Goal: Task Accomplishment & Management: Use online tool/utility

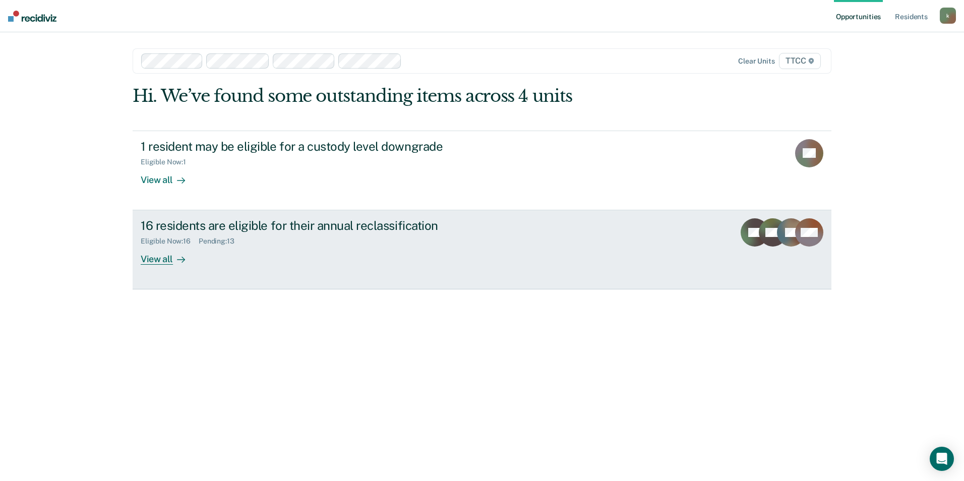
click at [166, 262] on div "View all" at bounding box center [169, 256] width 56 height 20
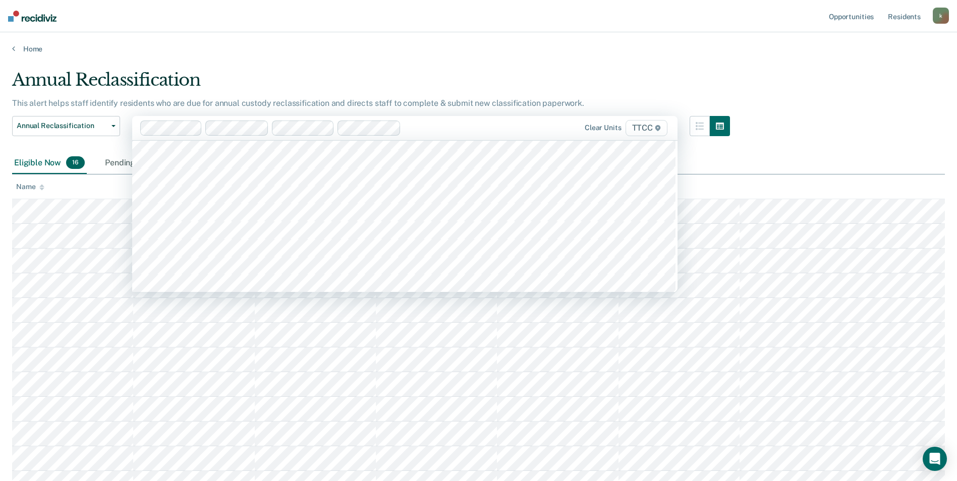
scroll to position [50, 0]
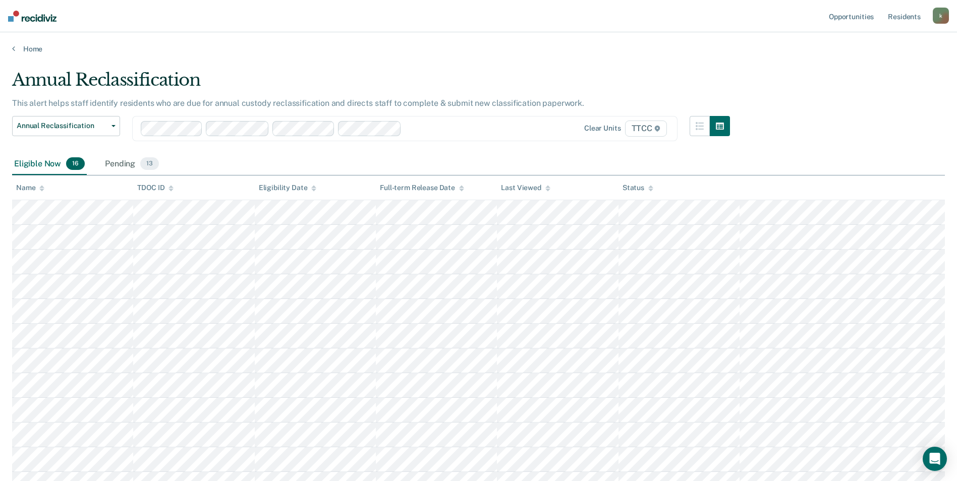
click at [43, 166] on div "Eligible Now 16" at bounding box center [49, 164] width 75 height 22
click at [116, 162] on div "Pending 13" at bounding box center [132, 164] width 58 height 22
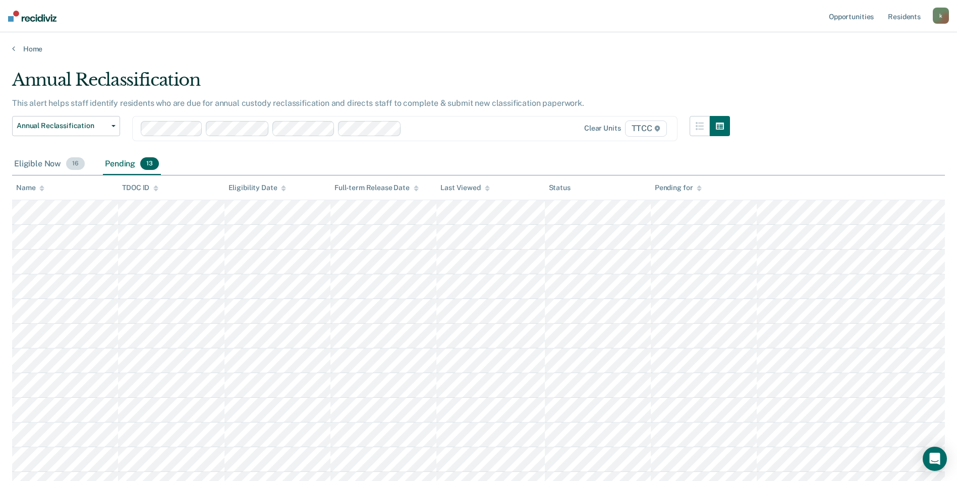
click at [55, 166] on div "Eligible Now 16" at bounding box center [49, 164] width 75 height 22
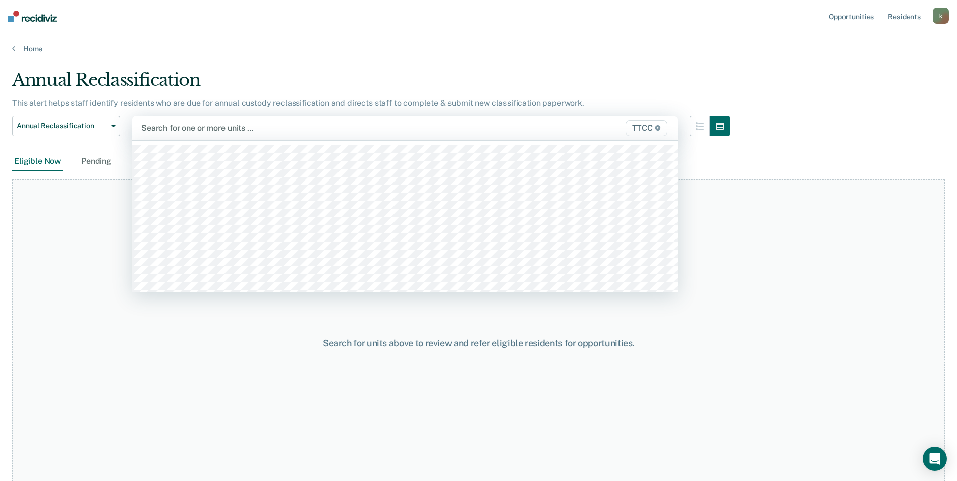
click at [167, 132] on div at bounding box center [325, 128] width 368 height 12
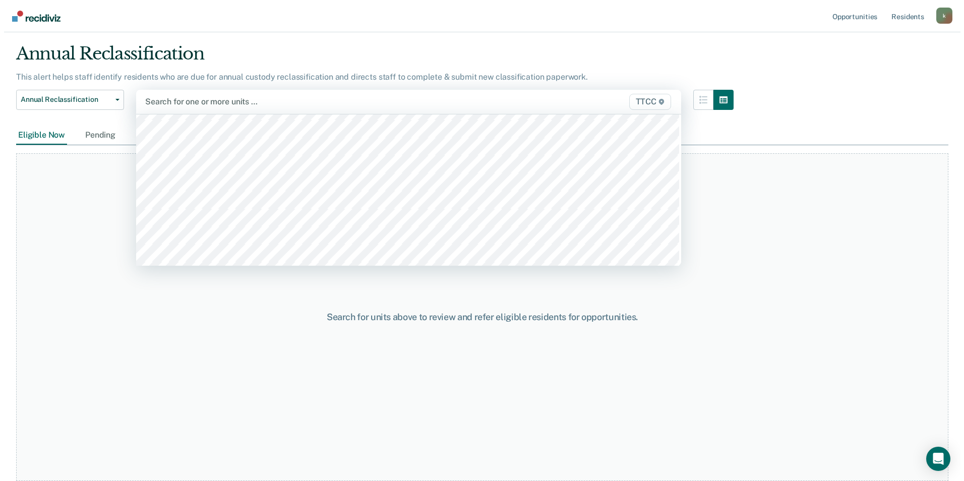
scroll to position [0, 0]
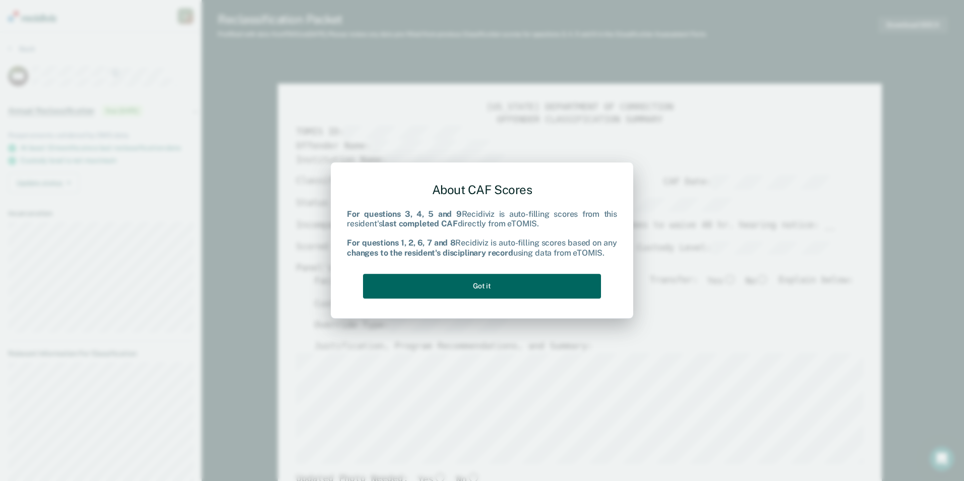
click at [478, 283] on button "Got it" at bounding box center [482, 286] width 238 height 25
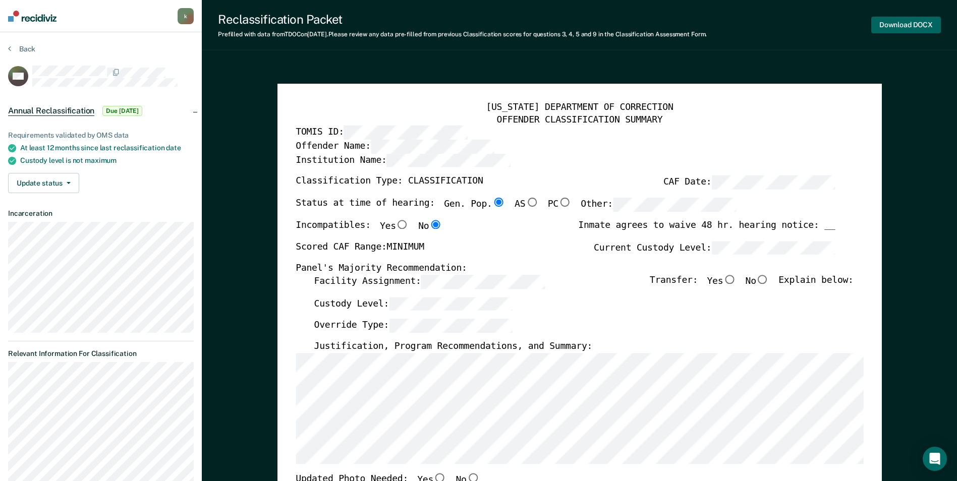
click at [920, 28] on button "Download DOCX" at bounding box center [906, 25] width 70 height 17
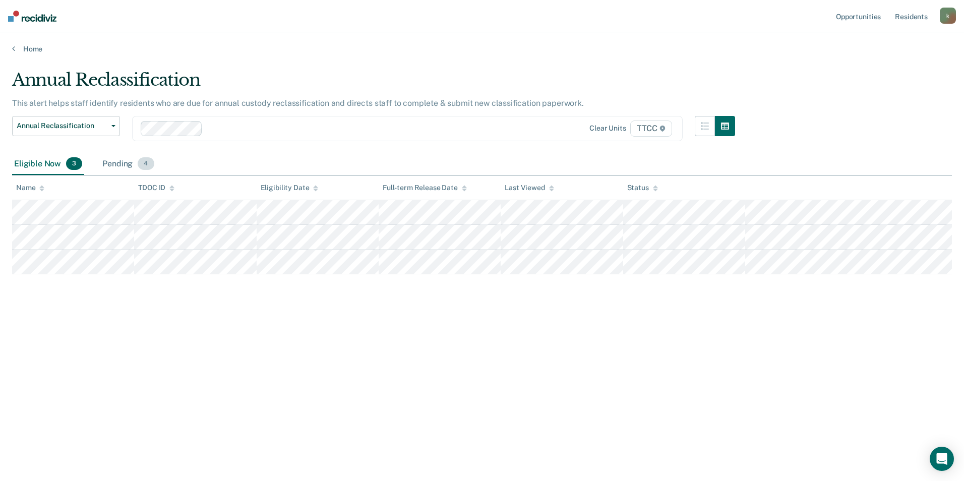
click at [125, 160] on div "Pending 4" at bounding box center [127, 164] width 55 height 22
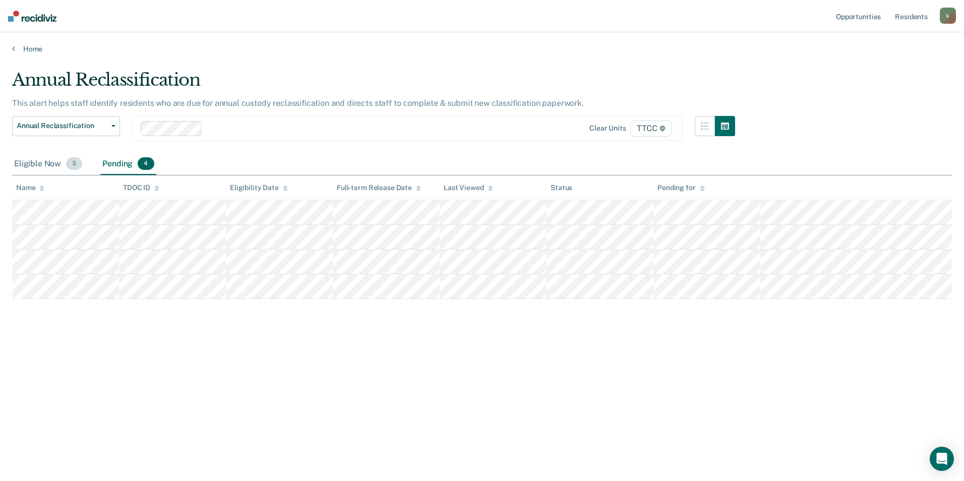
click at [60, 165] on div "Eligible Now 3" at bounding box center [48, 164] width 72 height 22
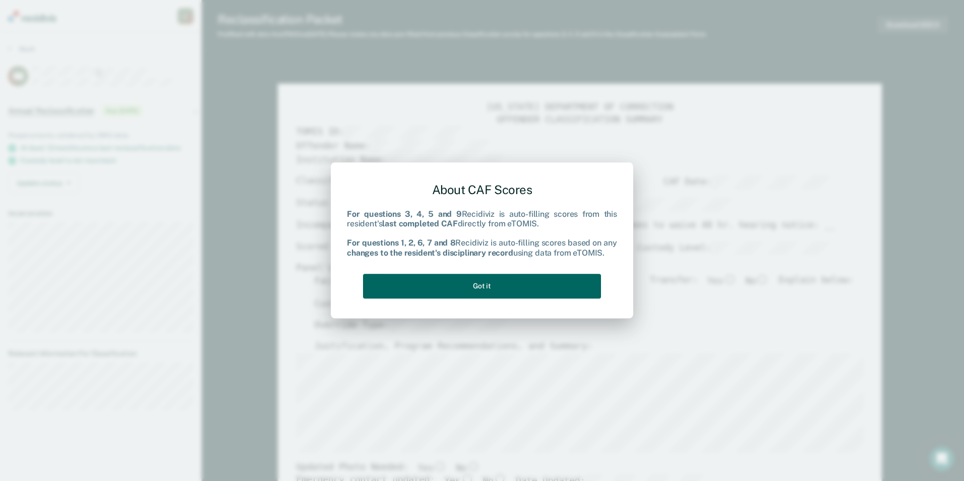
click at [464, 285] on button "Got it" at bounding box center [482, 286] width 238 height 25
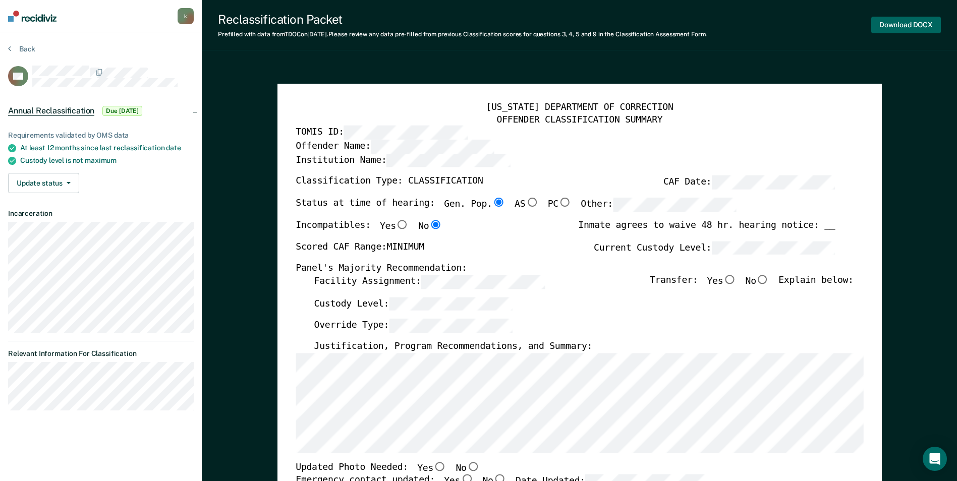
click at [905, 27] on button "Download DOCX" at bounding box center [906, 25] width 70 height 17
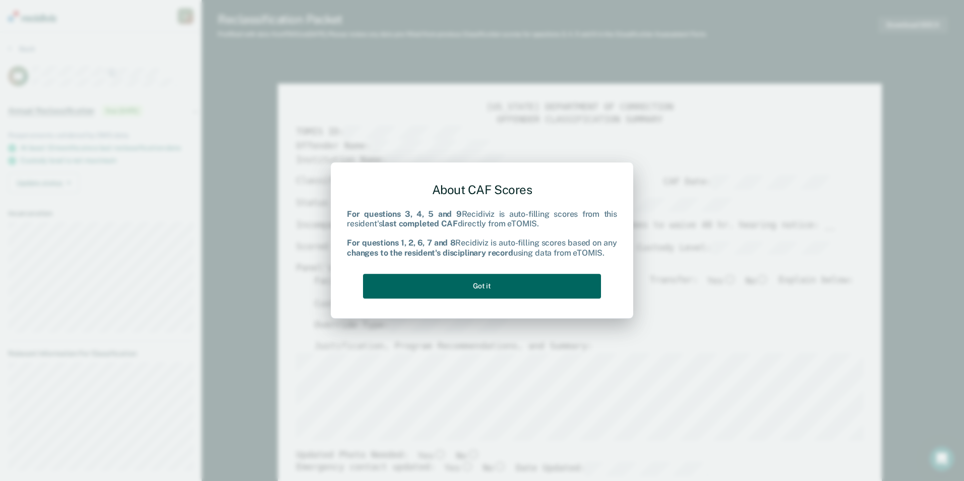
click at [460, 289] on button "Got it" at bounding box center [482, 286] width 238 height 25
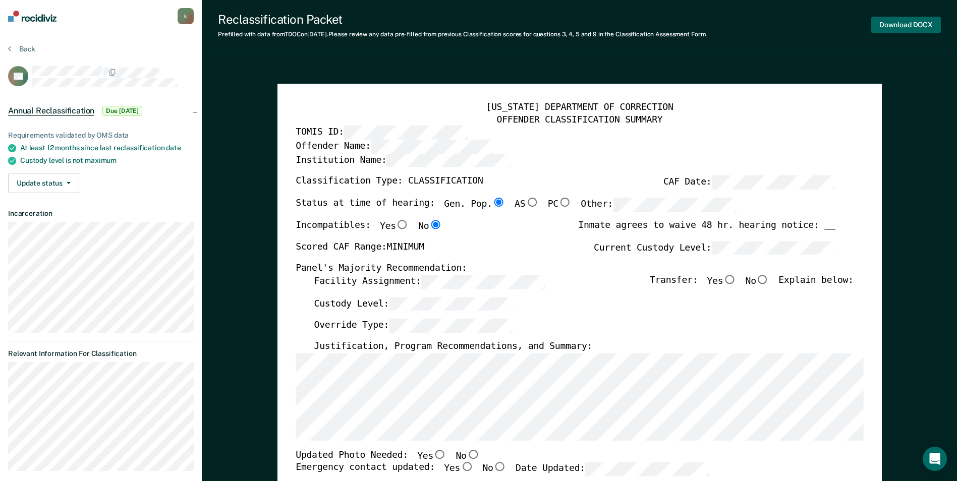
click at [918, 22] on button "Download DOCX" at bounding box center [906, 25] width 70 height 17
type textarea "x"
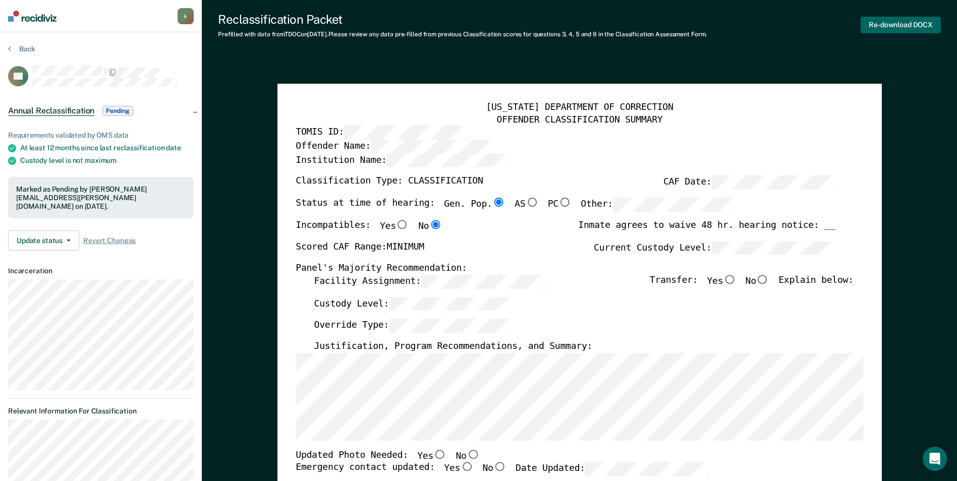
click at [926, 27] on button "Re-download DOCX" at bounding box center [900, 25] width 80 height 17
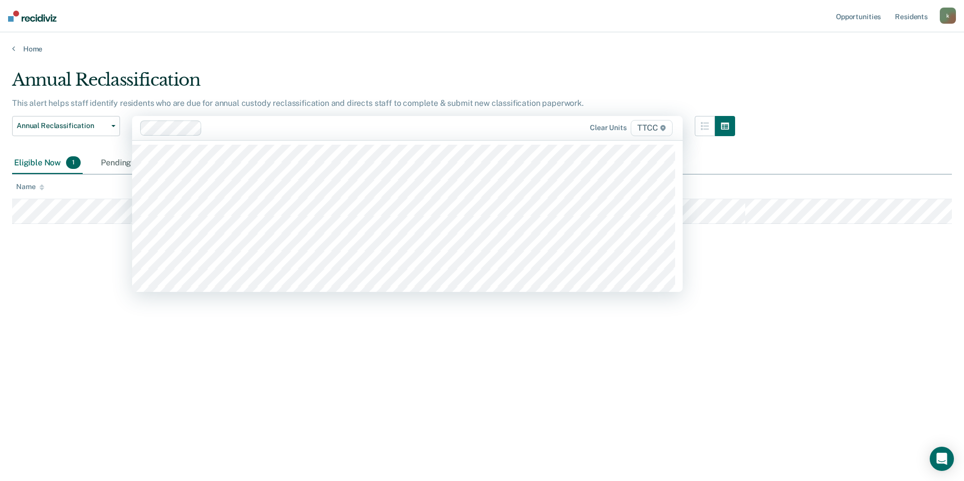
click at [227, 130] on div at bounding box center [359, 128] width 307 height 12
type input "TTCC"
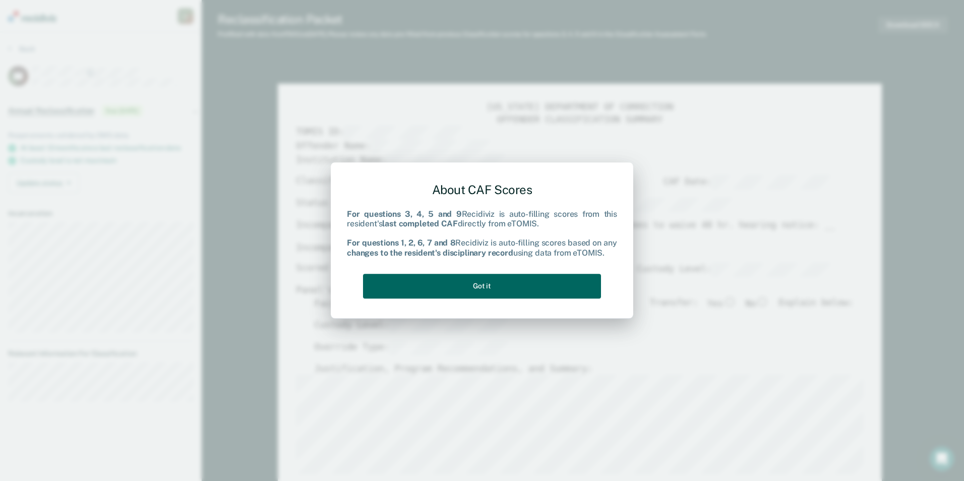
click at [502, 290] on button "Got it" at bounding box center [482, 286] width 238 height 25
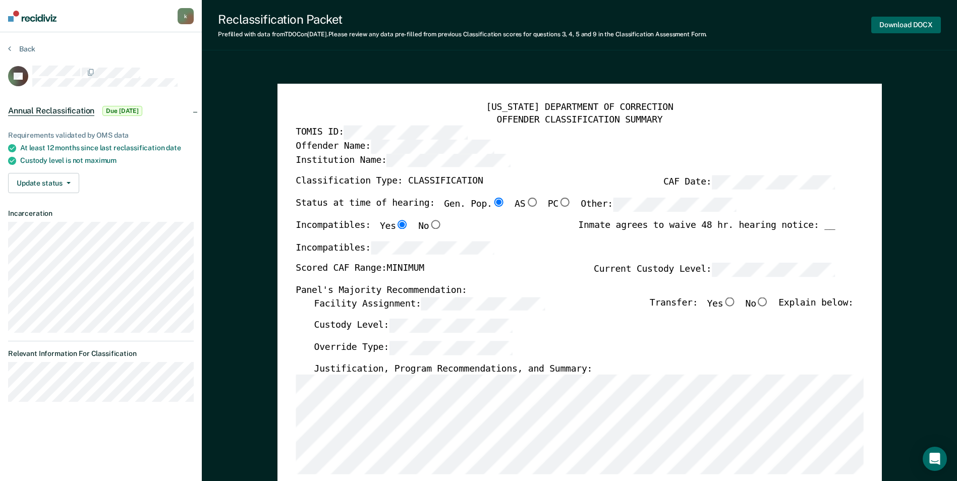
click at [907, 22] on button "Download DOCX" at bounding box center [906, 25] width 70 height 17
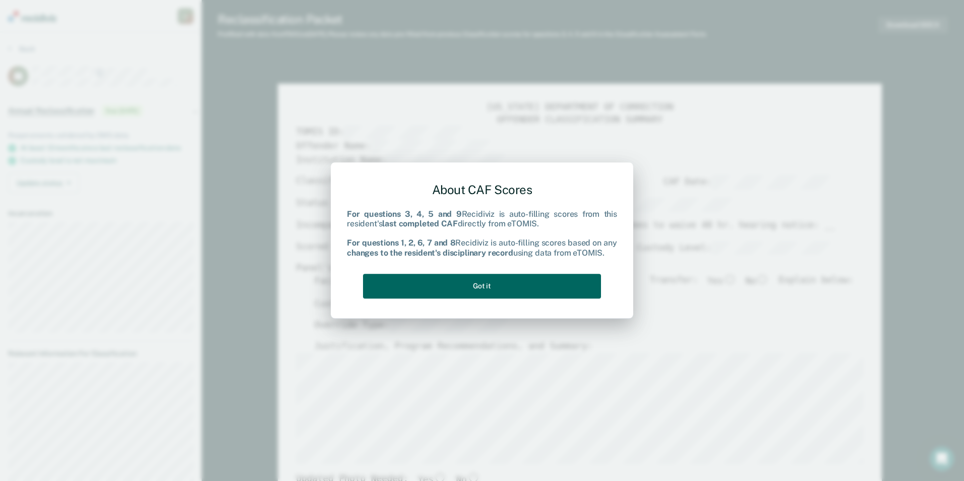
click at [485, 284] on button "Got it" at bounding box center [482, 286] width 238 height 25
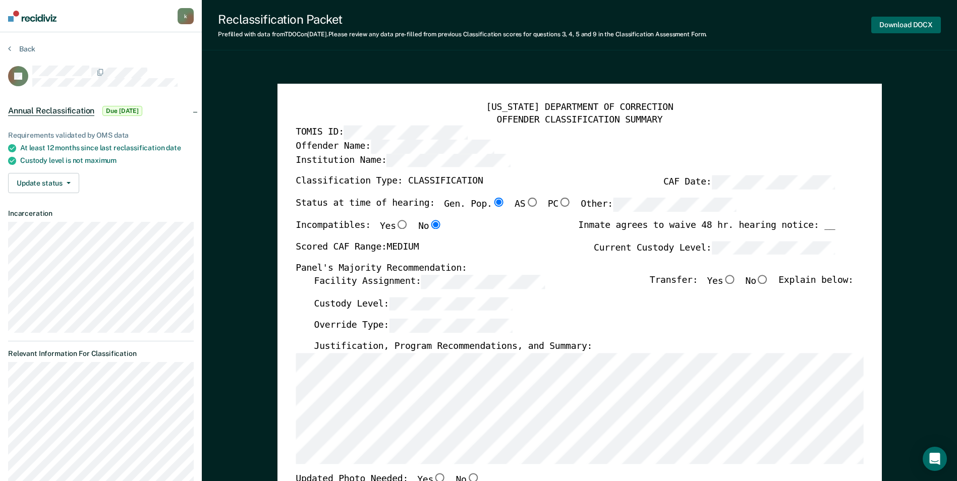
click at [907, 23] on button "Download DOCX" at bounding box center [906, 25] width 70 height 17
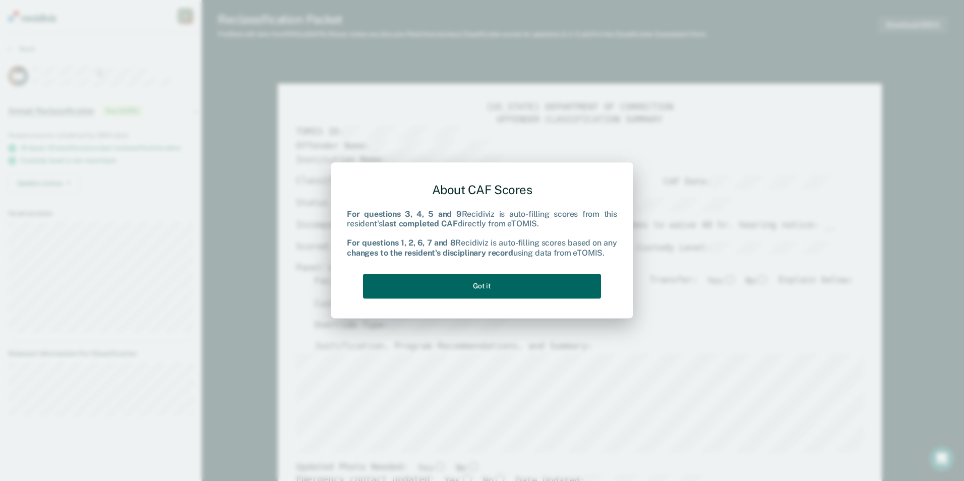
click at [486, 288] on button "Got it" at bounding box center [482, 286] width 238 height 25
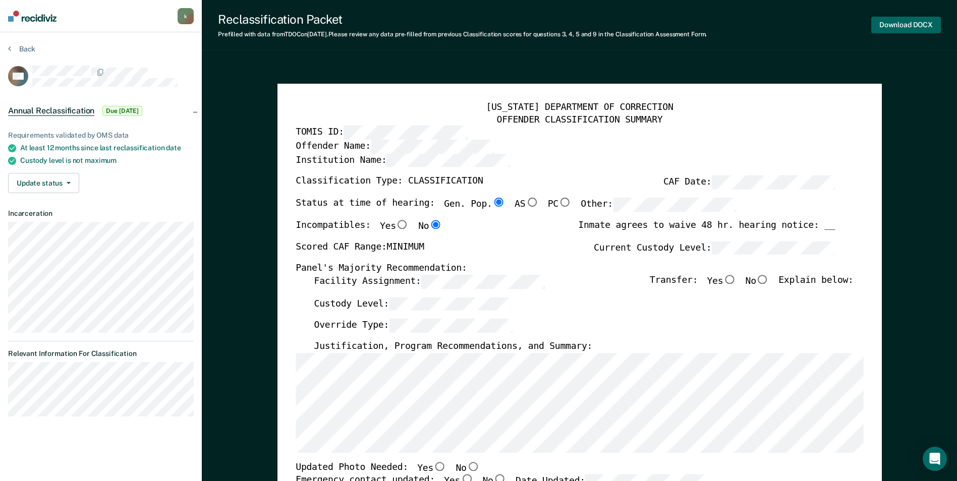
click at [922, 26] on button "Download DOCX" at bounding box center [906, 25] width 70 height 17
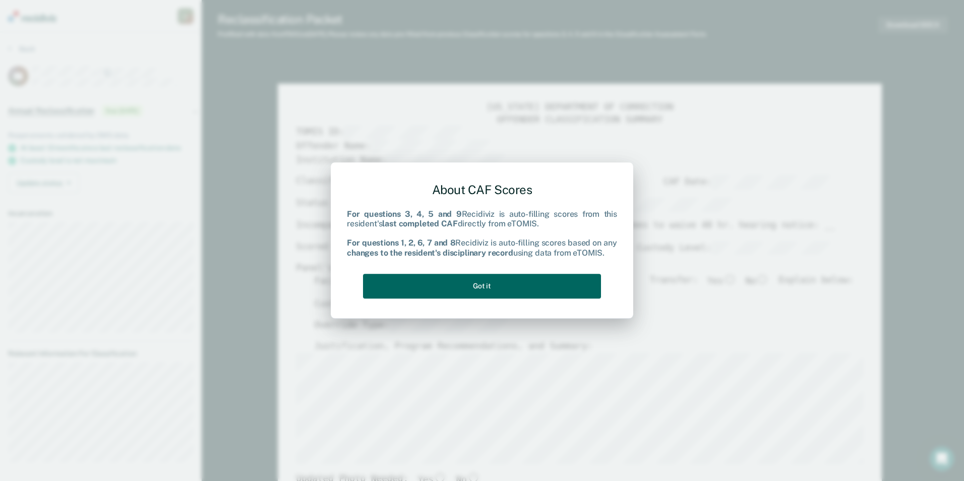
click at [481, 283] on button "Got it" at bounding box center [482, 286] width 238 height 25
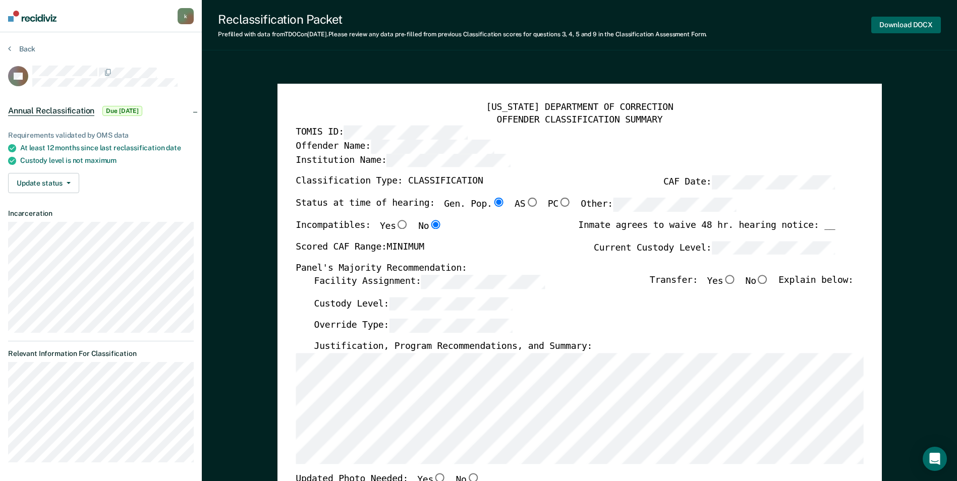
click at [906, 25] on button "Download DOCX" at bounding box center [906, 25] width 70 height 17
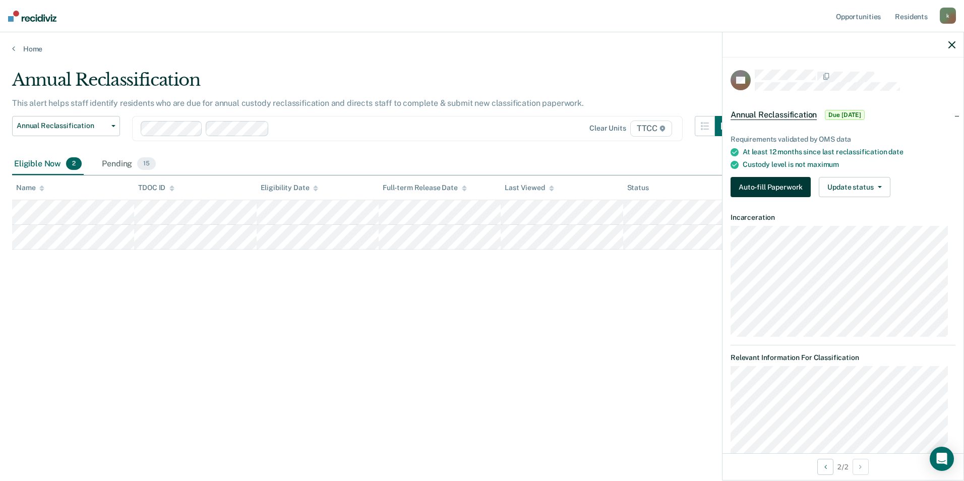
click at [783, 190] on button "Auto-fill Paperwork" at bounding box center [771, 187] width 80 height 20
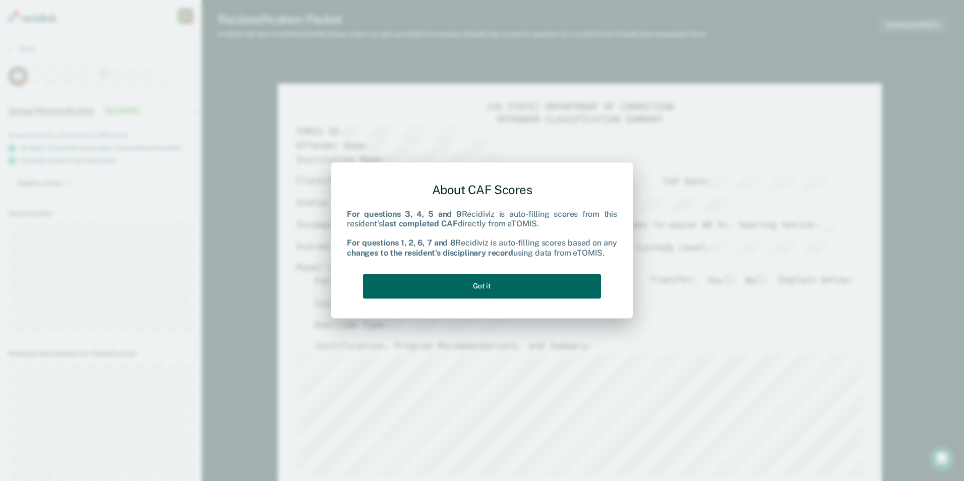
click at [467, 283] on button "Got it" at bounding box center [482, 286] width 238 height 25
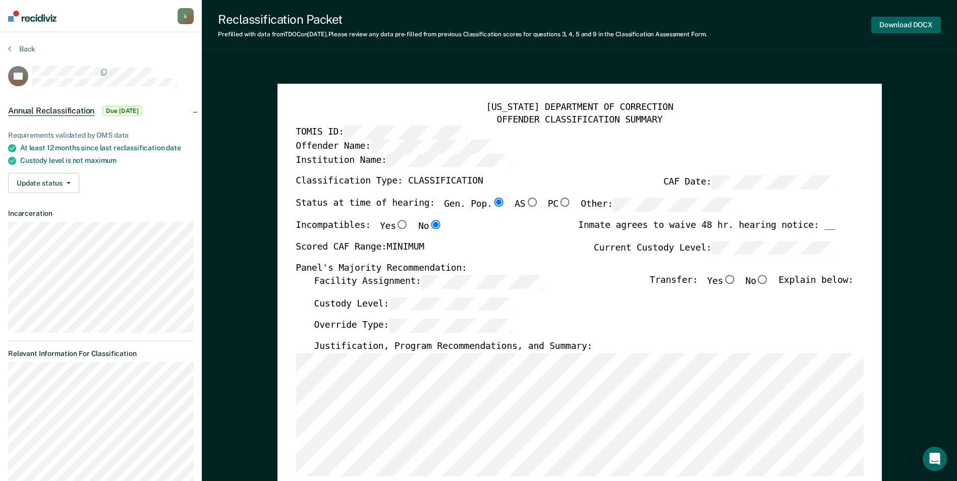
click at [910, 27] on button "Download DOCX" at bounding box center [906, 25] width 70 height 17
type textarea "x"
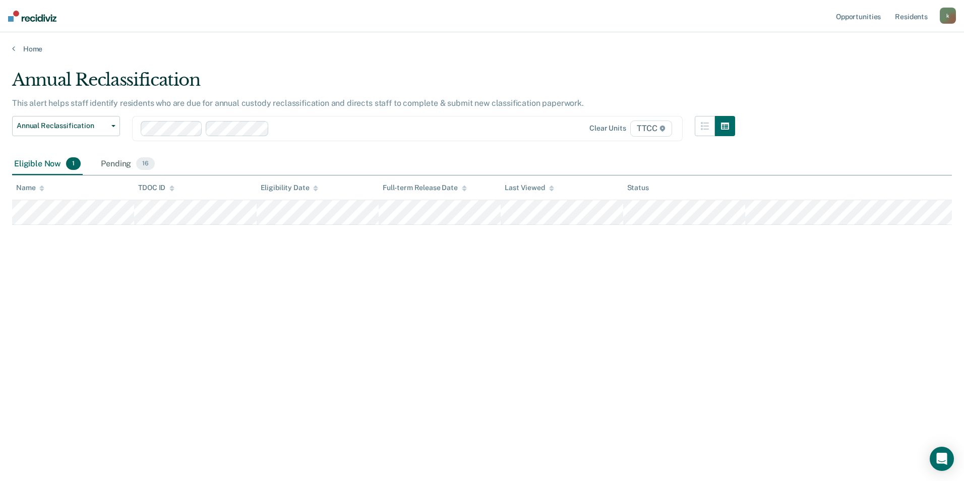
click at [279, 129] on div at bounding box center [393, 129] width 240 height 12
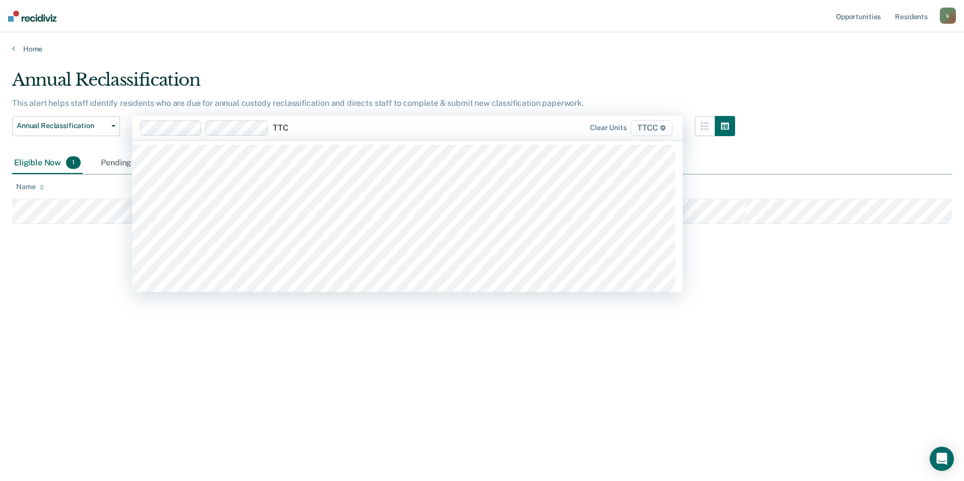
type input "TTCC"
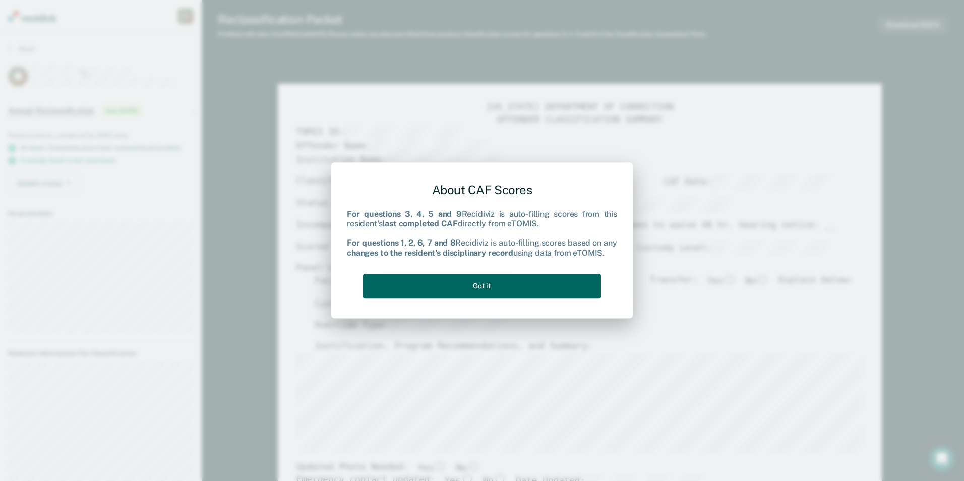
click at [523, 296] on button "Got it" at bounding box center [482, 286] width 238 height 25
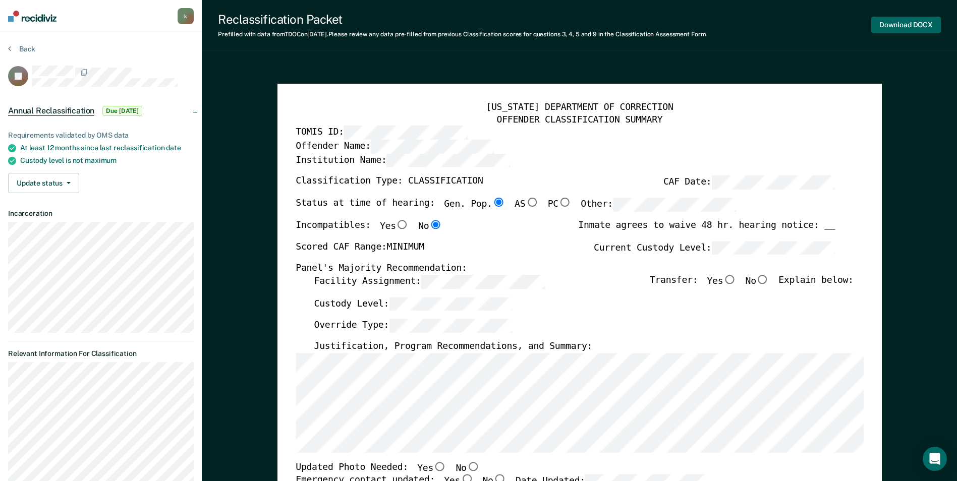
click at [927, 29] on button "Download DOCX" at bounding box center [906, 25] width 70 height 17
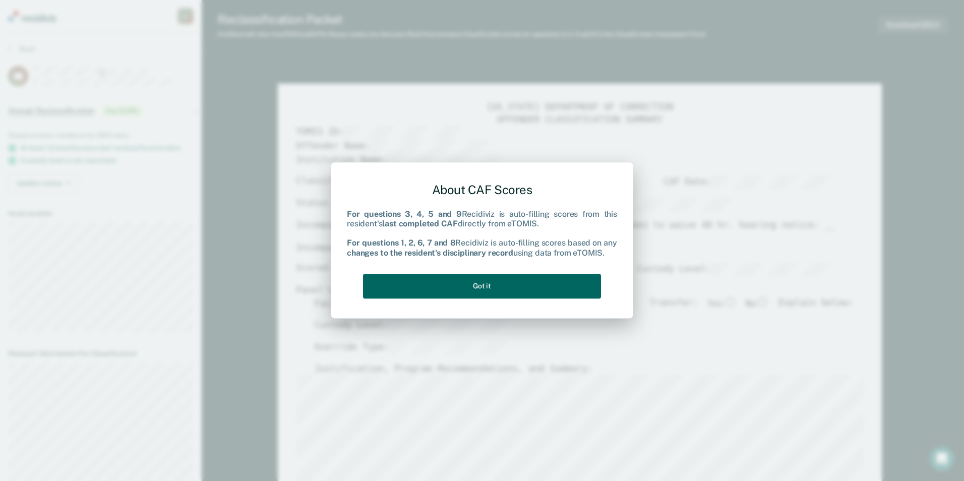
click at [521, 284] on button "Got it" at bounding box center [482, 286] width 238 height 25
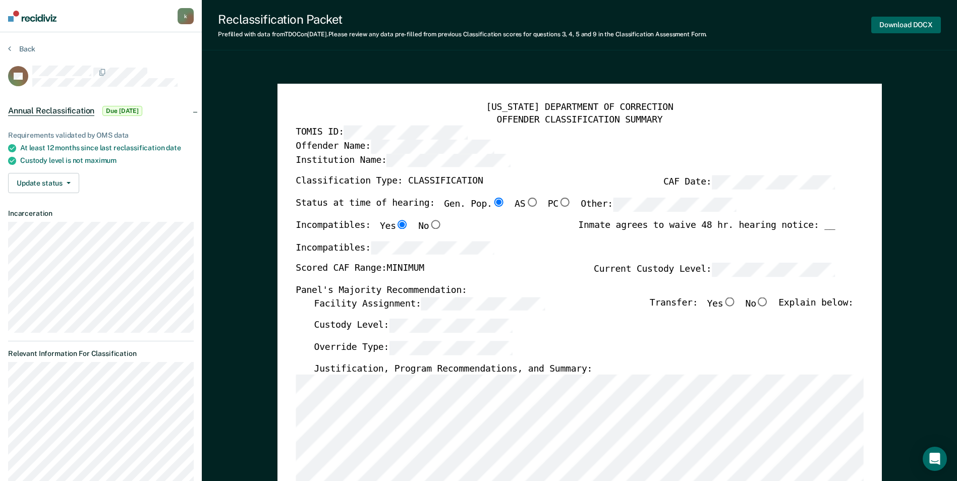
click at [908, 23] on button "Download DOCX" at bounding box center [906, 25] width 70 height 17
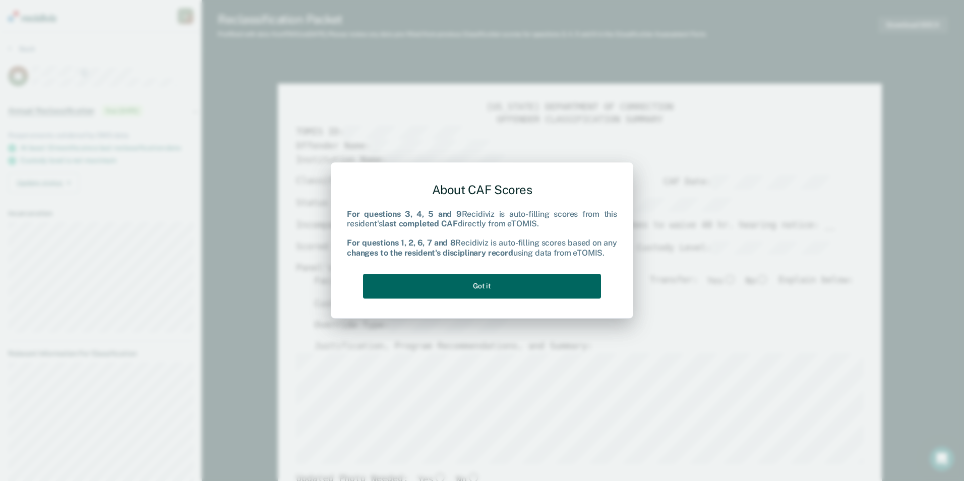
click at [483, 280] on button "Got it" at bounding box center [482, 286] width 238 height 25
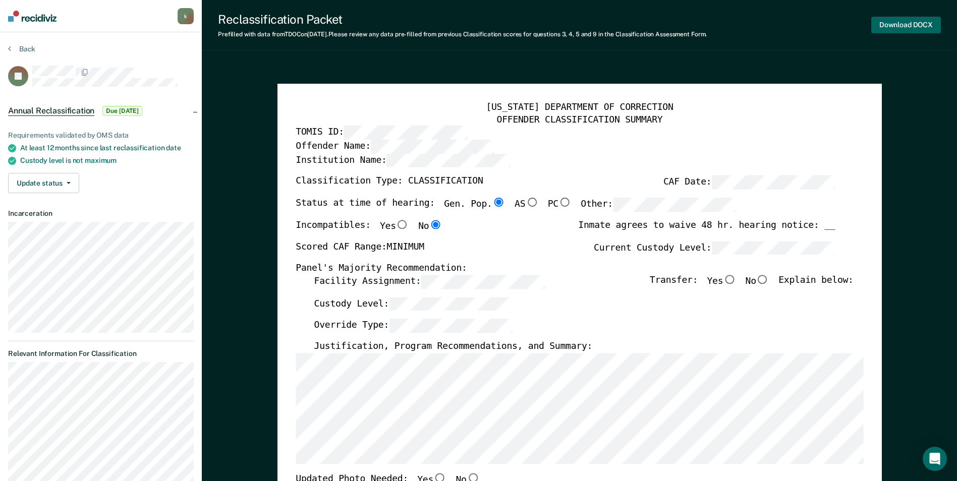
click at [902, 25] on button "Download DOCX" at bounding box center [906, 25] width 70 height 17
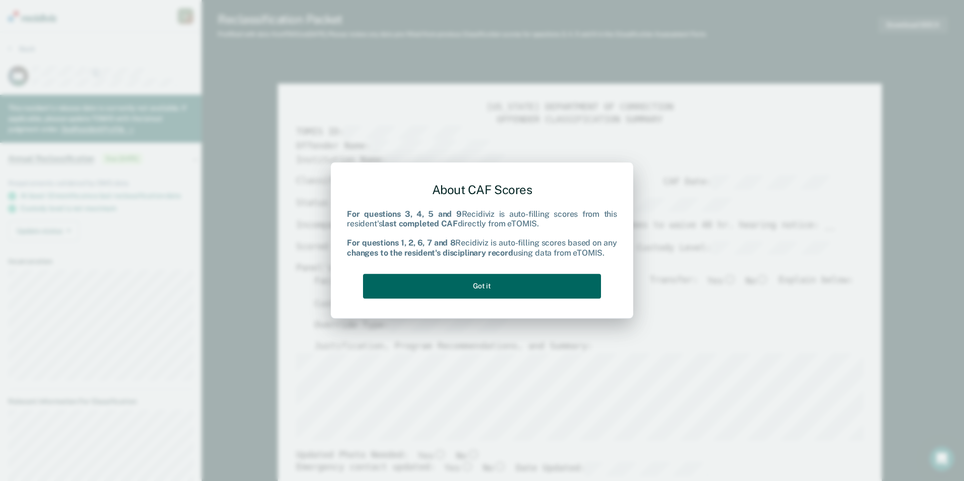
click at [496, 285] on button "Got it" at bounding box center [482, 286] width 238 height 25
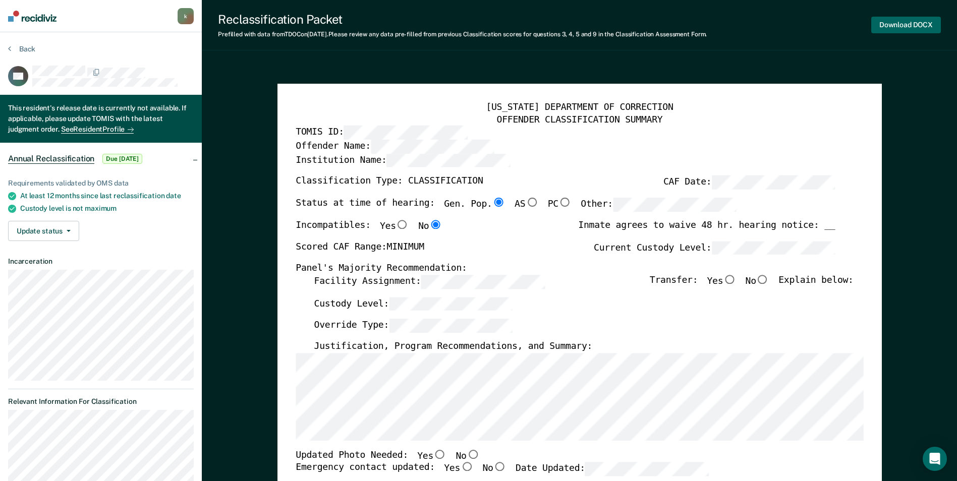
click at [912, 26] on button "Download DOCX" at bounding box center [906, 25] width 70 height 17
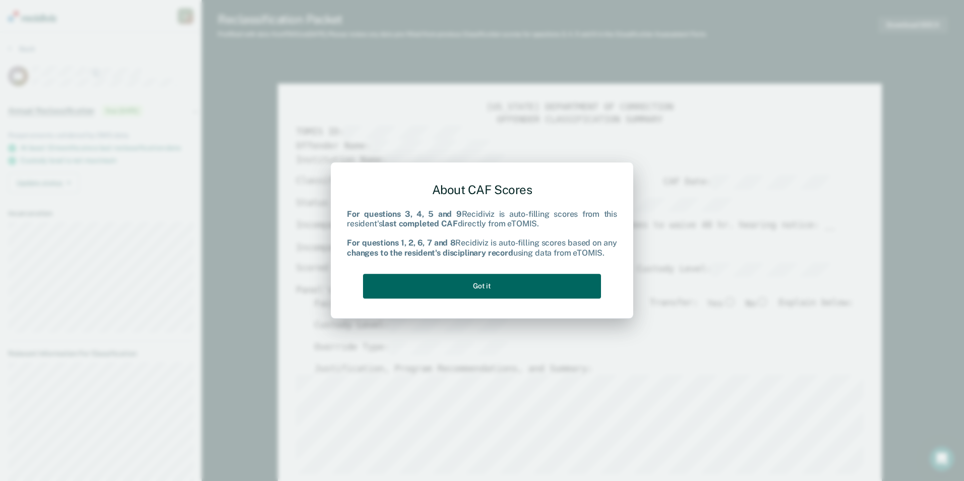
click at [495, 291] on button "Got it" at bounding box center [482, 286] width 238 height 25
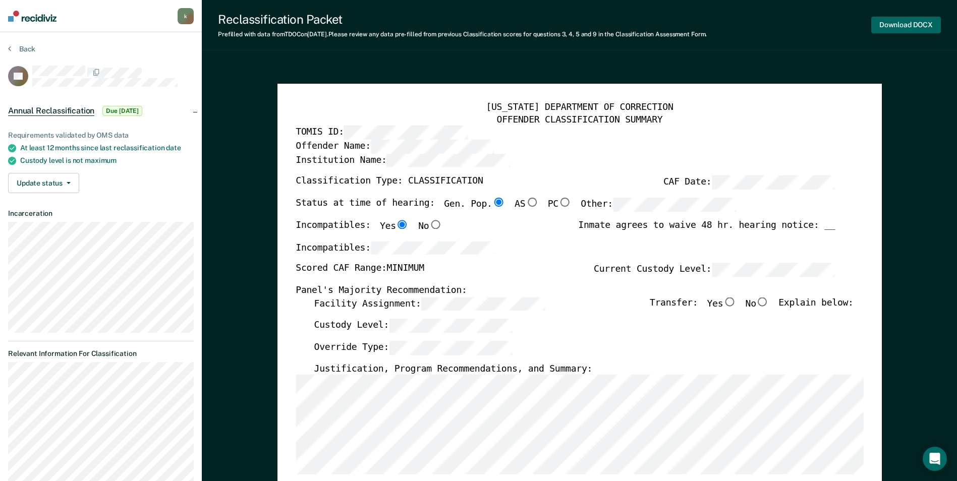
click at [915, 30] on button "Download DOCX" at bounding box center [906, 25] width 70 height 17
type textarea "x"
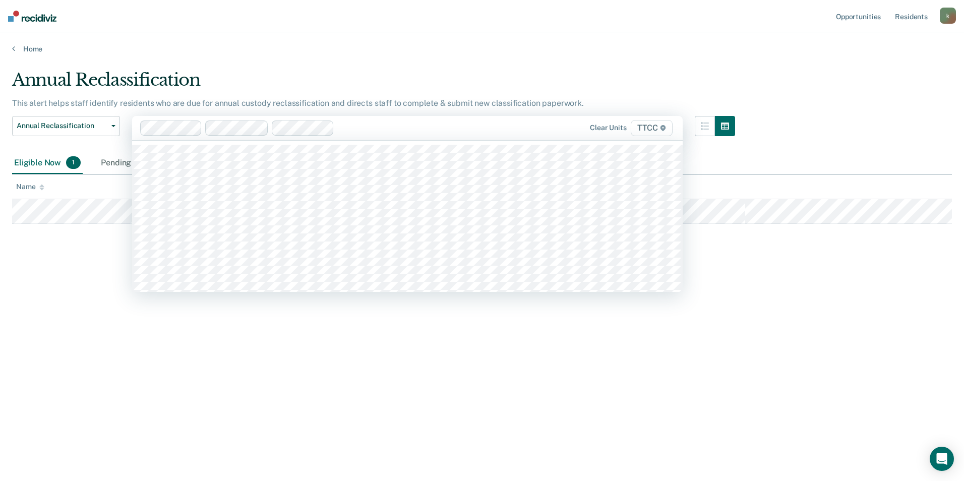
click at [349, 129] on div at bounding box center [425, 128] width 175 height 12
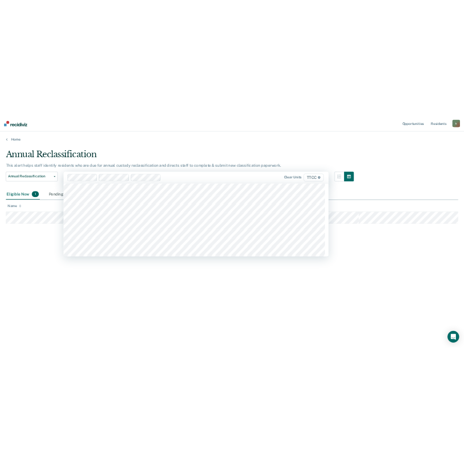
scroll to position [50, 0]
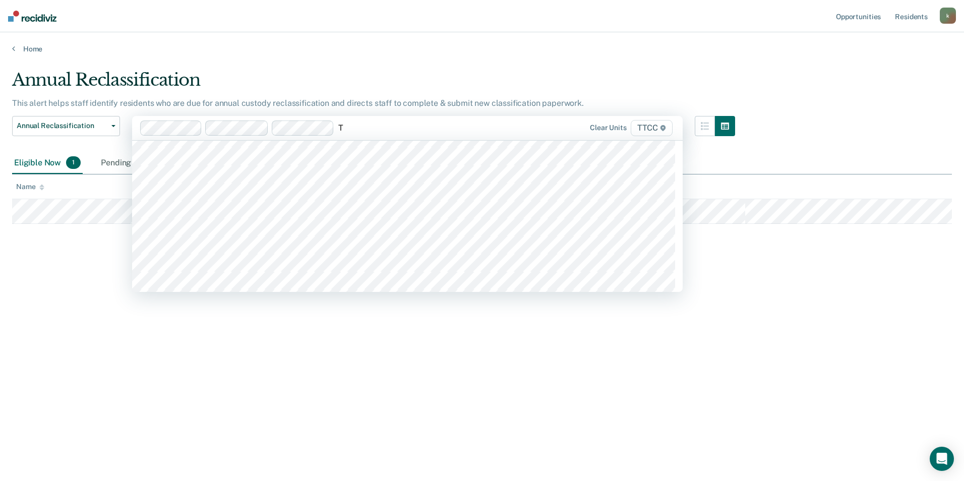
type input "TT"
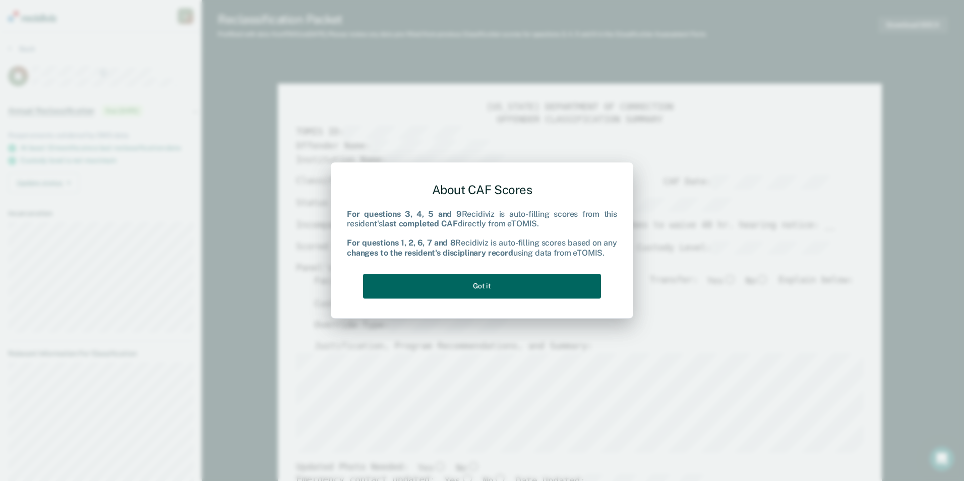
click at [469, 293] on button "Got it" at bounding box center [482, 286] width 238 height 25
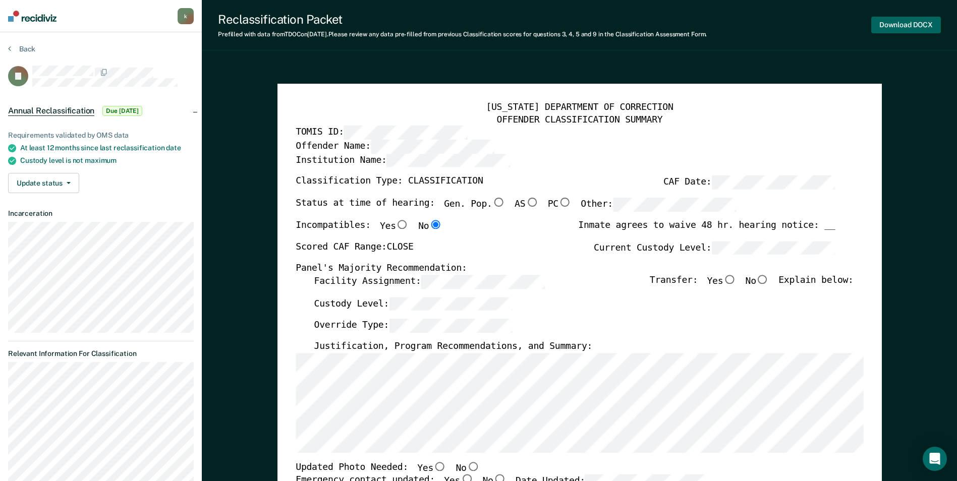
click at [894, 25] on button "Download DOCX" at bounding box center [906, 25] width 70 height 17
type textarea "x"
